Goal: Navigation & Orientation: Find specific page/section

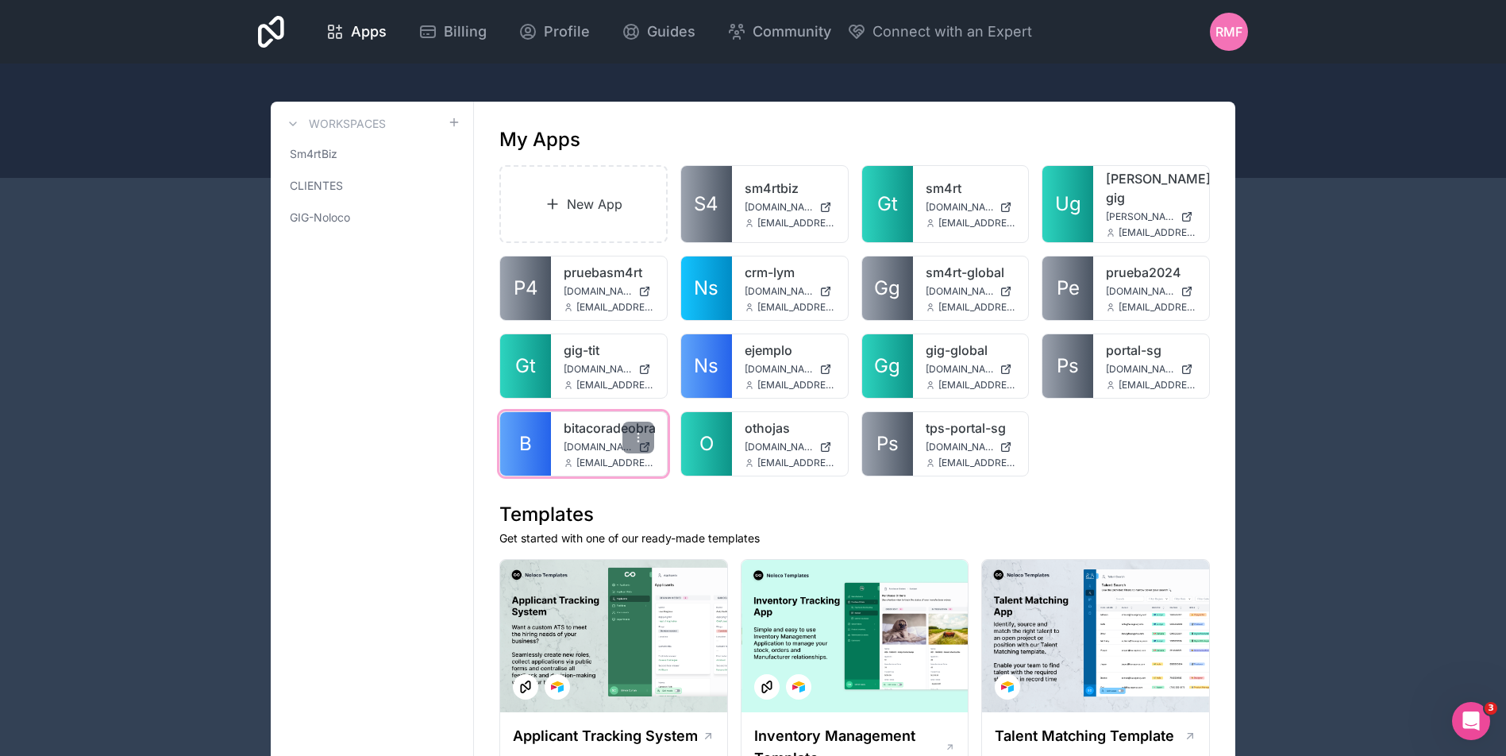
click at [542, 440] on link "B" at bounding box center [525, 444] width 51 height 64
click at [699, 437] on span "O" at bounding box center [706, 443] width 14 height 25
click at [681, 430] on link "O" at bounding box center [706, 444] width 51 height 64
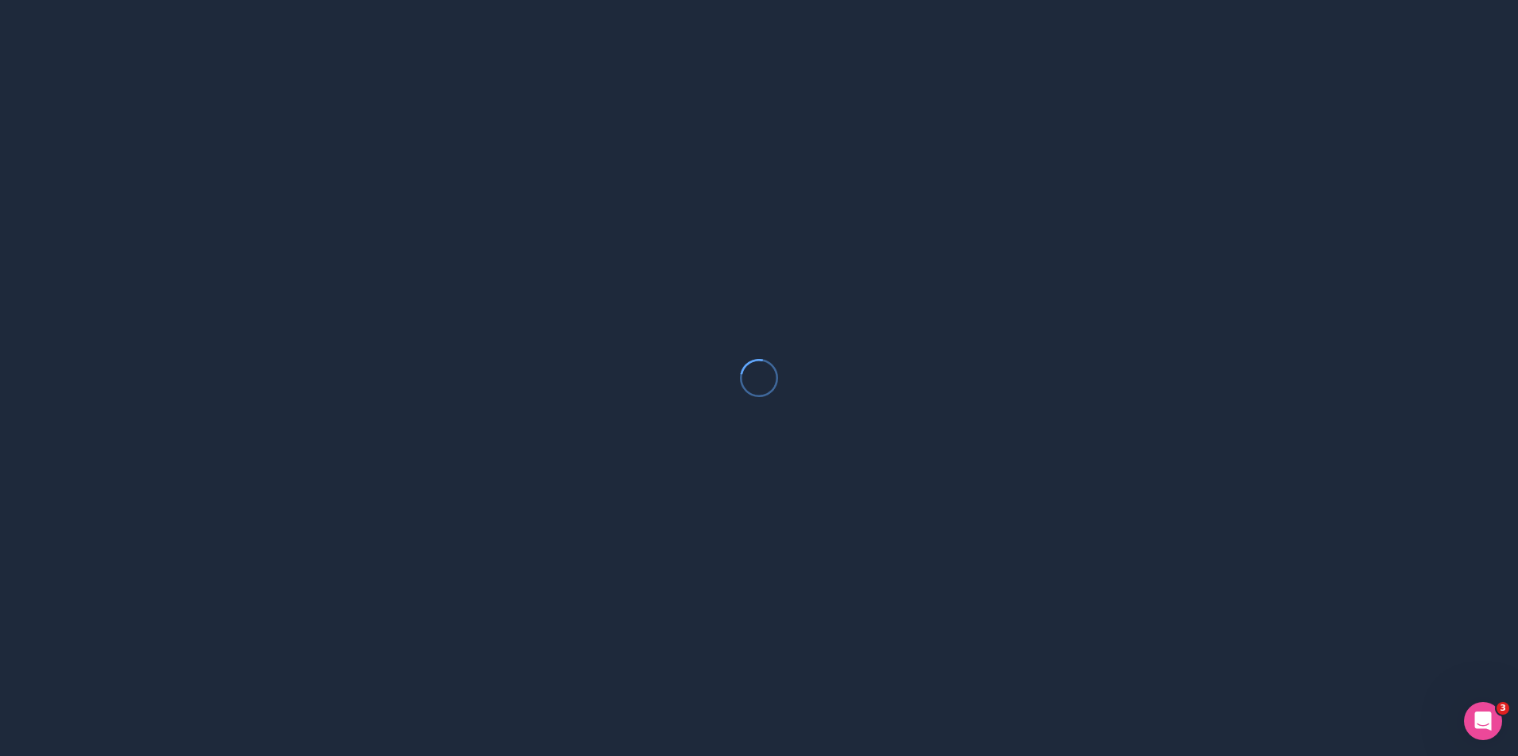
click at [693, 442] on div at bounding box center [759, 378] width 1518 height 756
